Goal: Information Seeking & Learning: Find specific fact

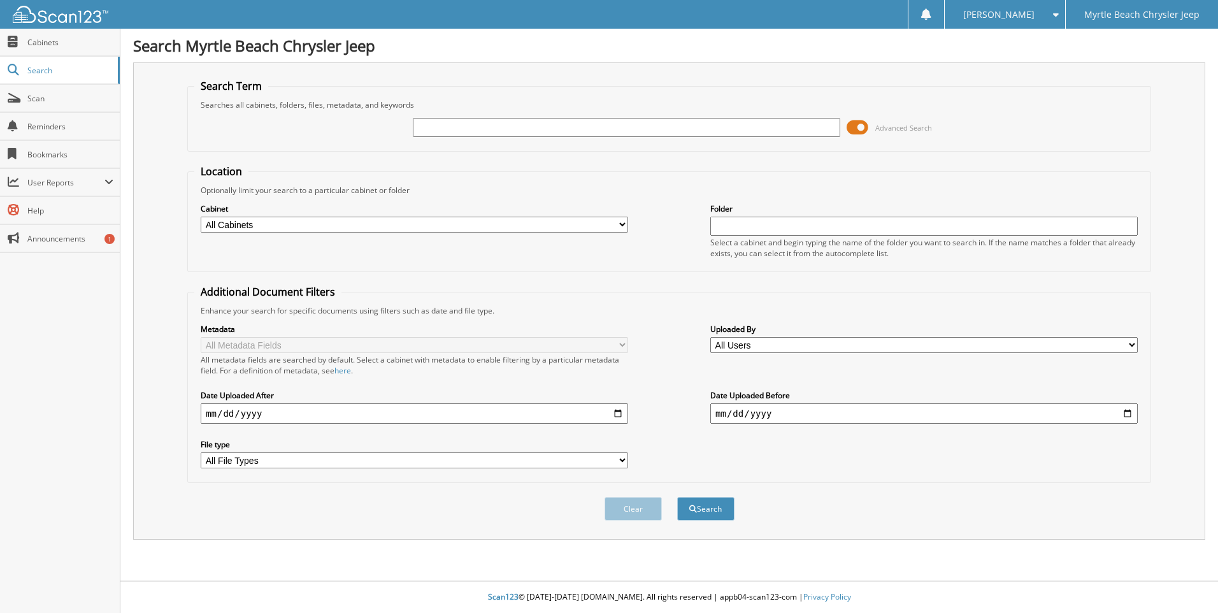
click at [473, 127] on input "text" at bounding box center [627, 127] width 428 height 19
type input "476887"
click at [626, 223] on select "All Cabinets CJ - FORMS CJ - PARTS INVOICES (3 YEARS) CJ - SERVICE RO (3 YEARS)…" at bounding box center [415, 225] width 428 height 16
select select "3894"
click at [201, 217] on select "All Cabinets CJ - FORMS CJ - PARTS INVOICES (3 YEARS) CJ - SERVICE RO (3 YEARS)…" at bounding box center [415, 225] width 428 height 16
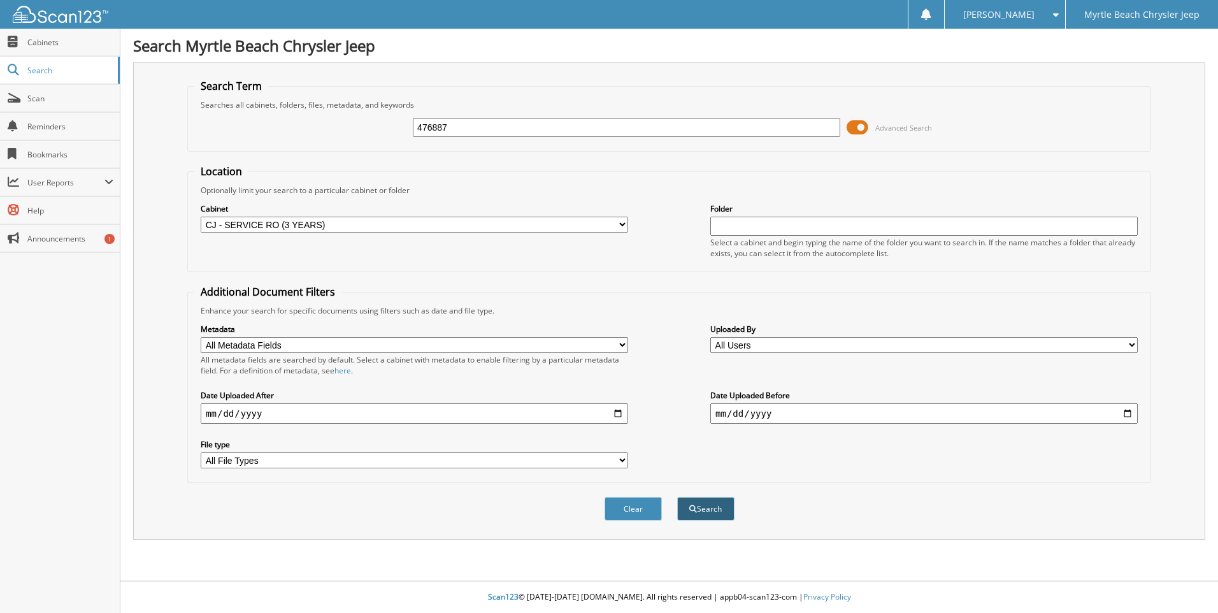
click at [700, 512] on button "Search" at bounding box center [705, 509] width 57 height 24
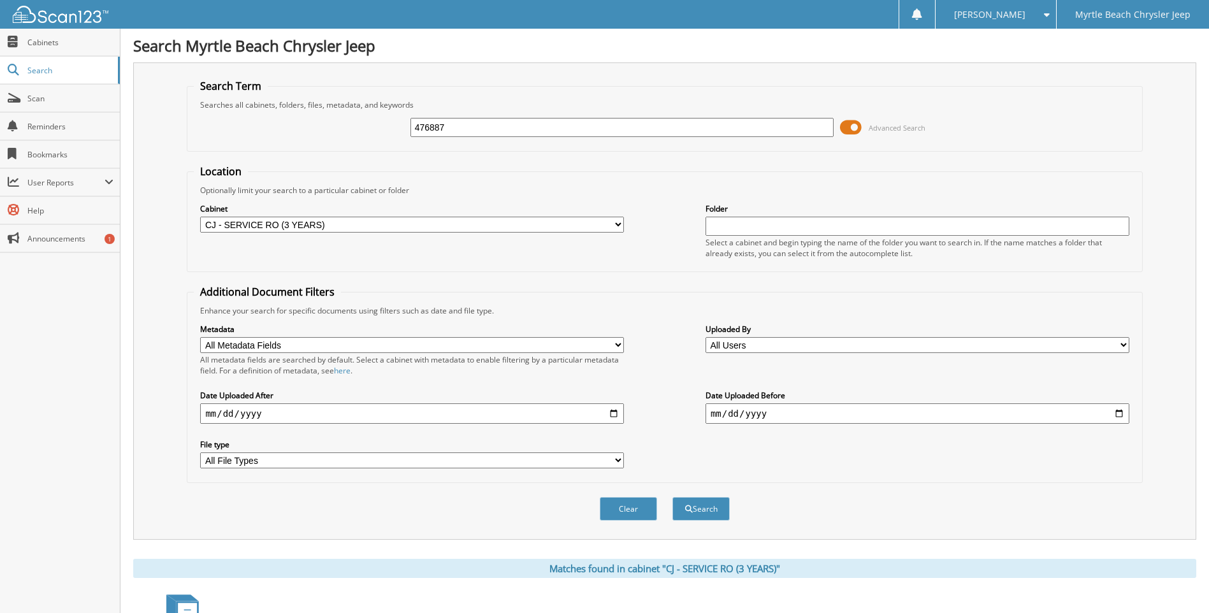
scroll to position [149, 0]
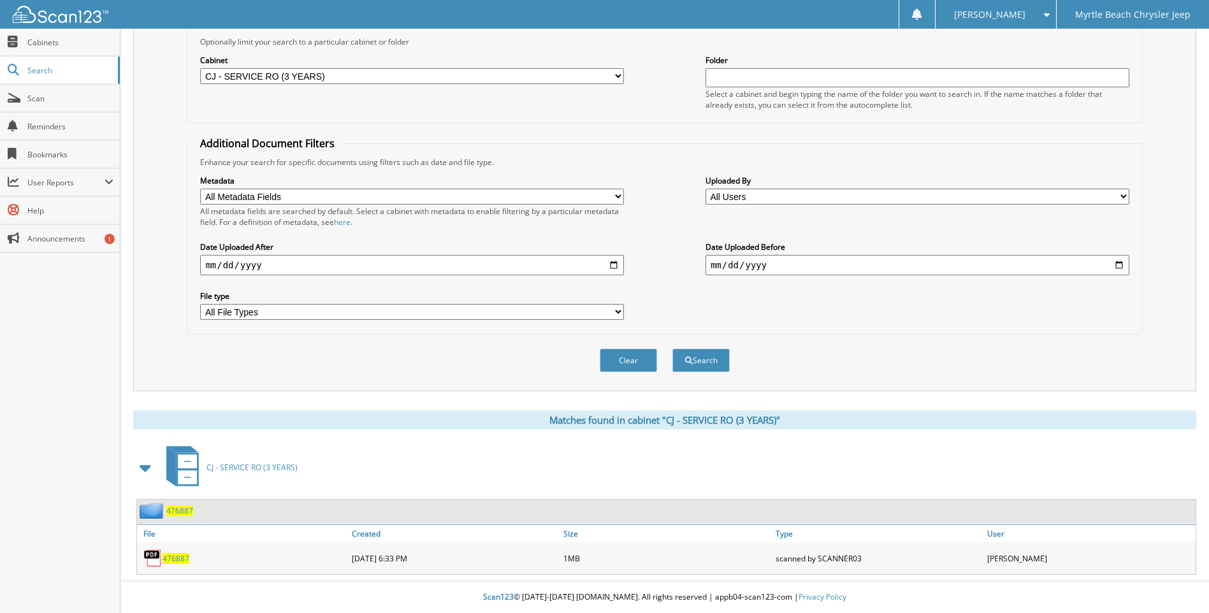
click at [182, 556] on span "476887" at bounding box center [175, 558] width 27 height 11
